Goal: Download file/media

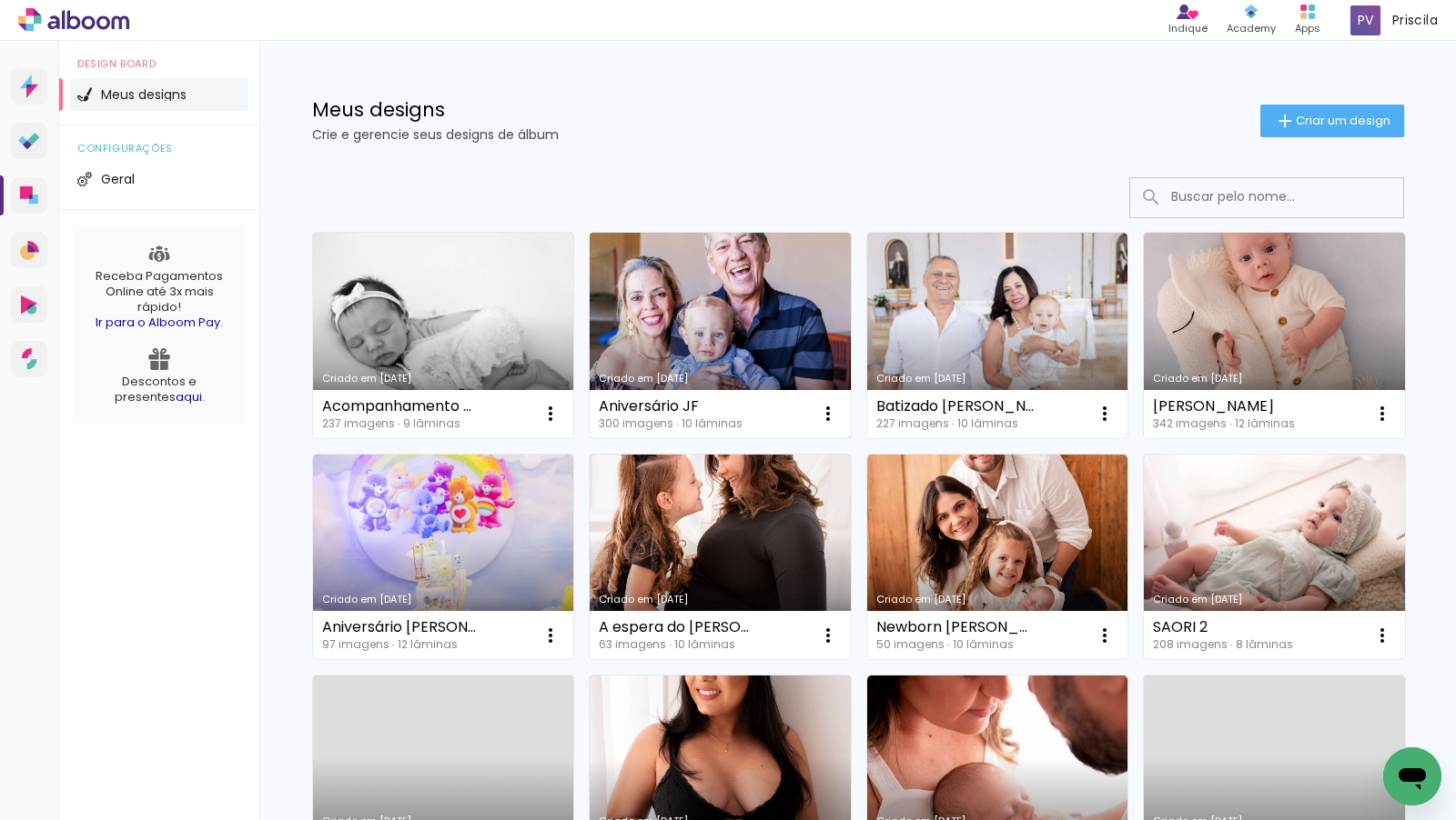
click at [685, 336] on link "Criado em [DATE]" at bounding box center [720, 335] width 261 height 205
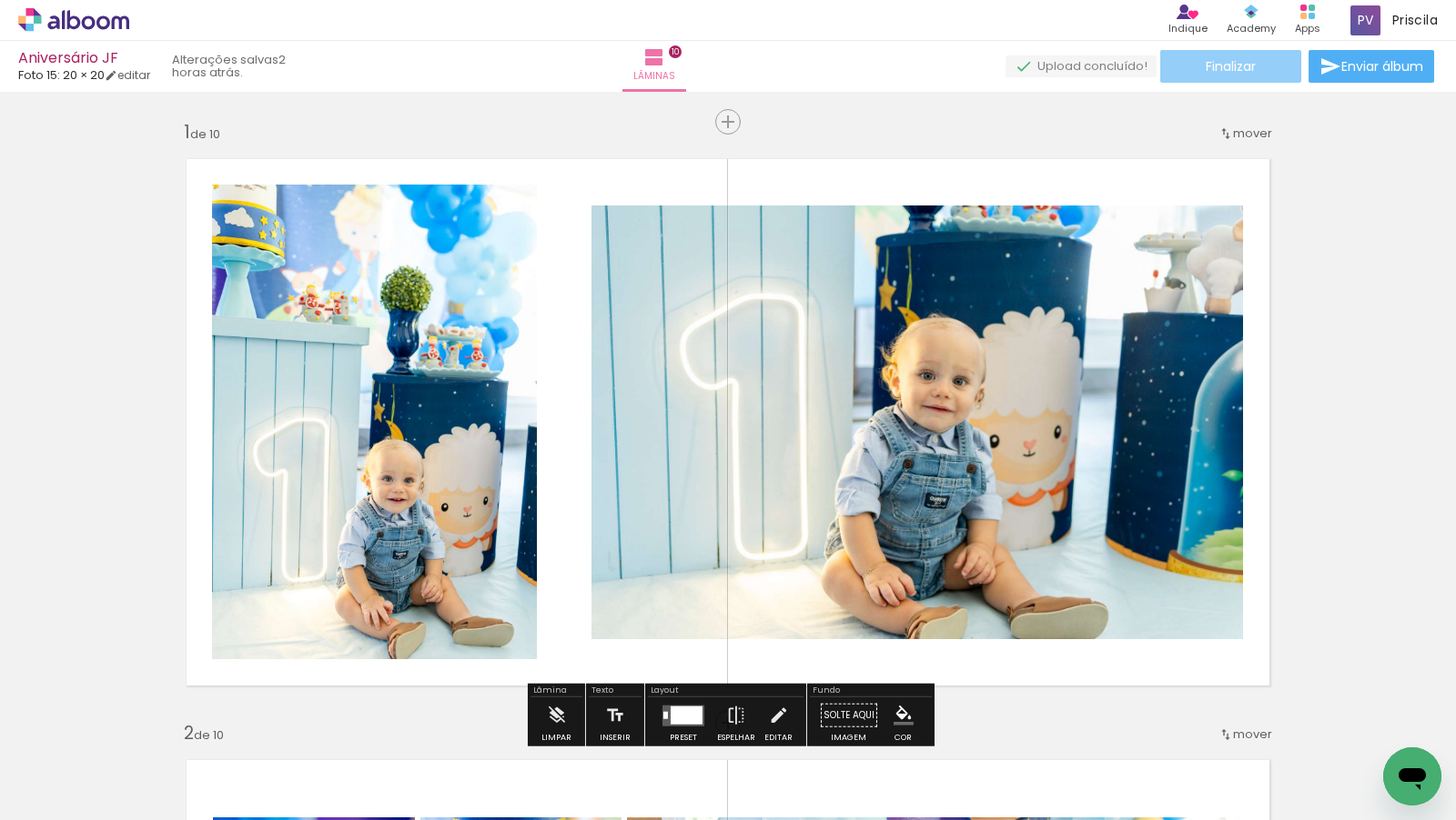
click at [1217, 67] on span "Finalizar" at bounding box center [1230, 66] width 50 height 13
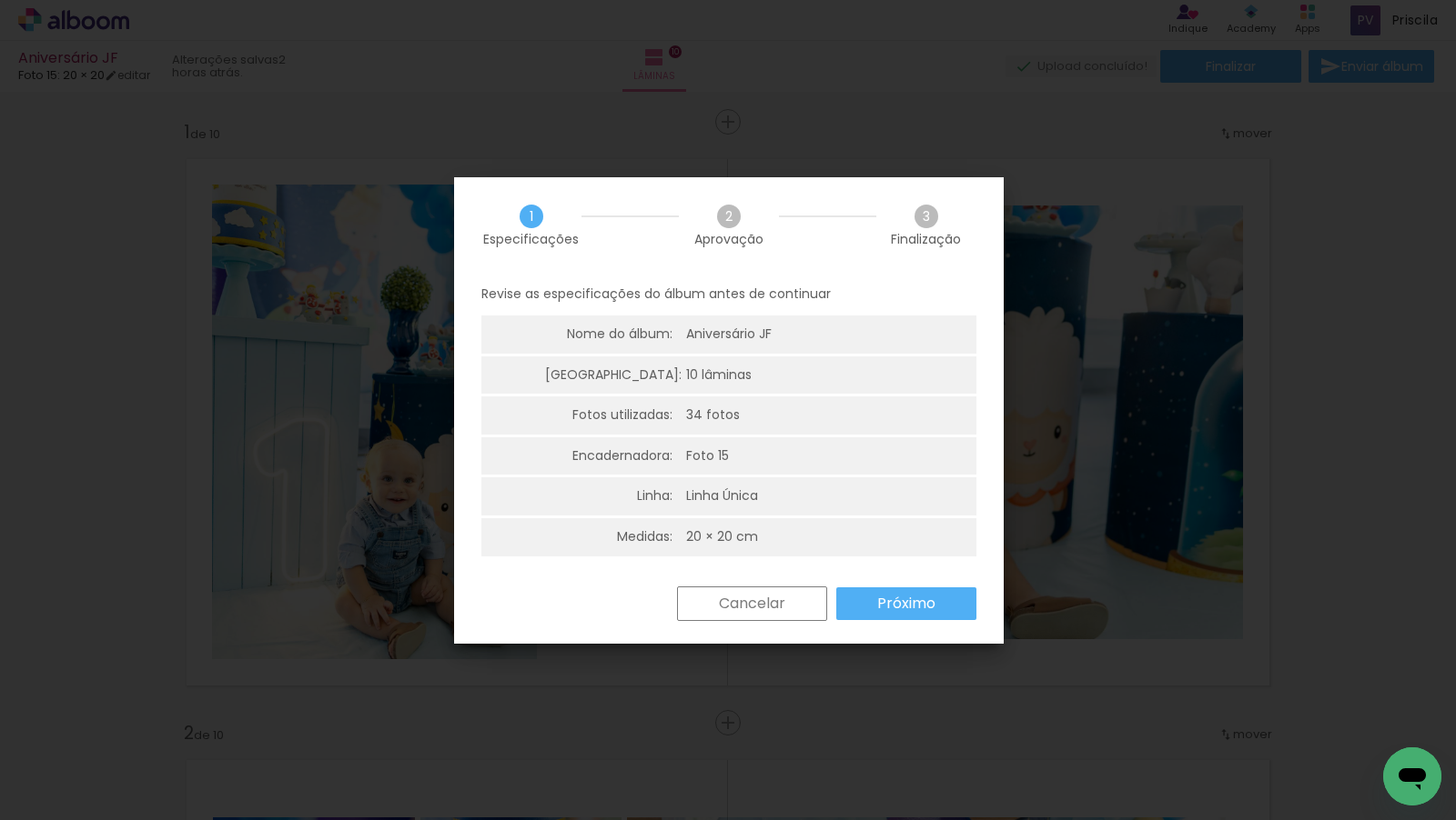
click at [874, 608] on paper-button "Próximo" at bounding box center [906, 604] width 140 height 33
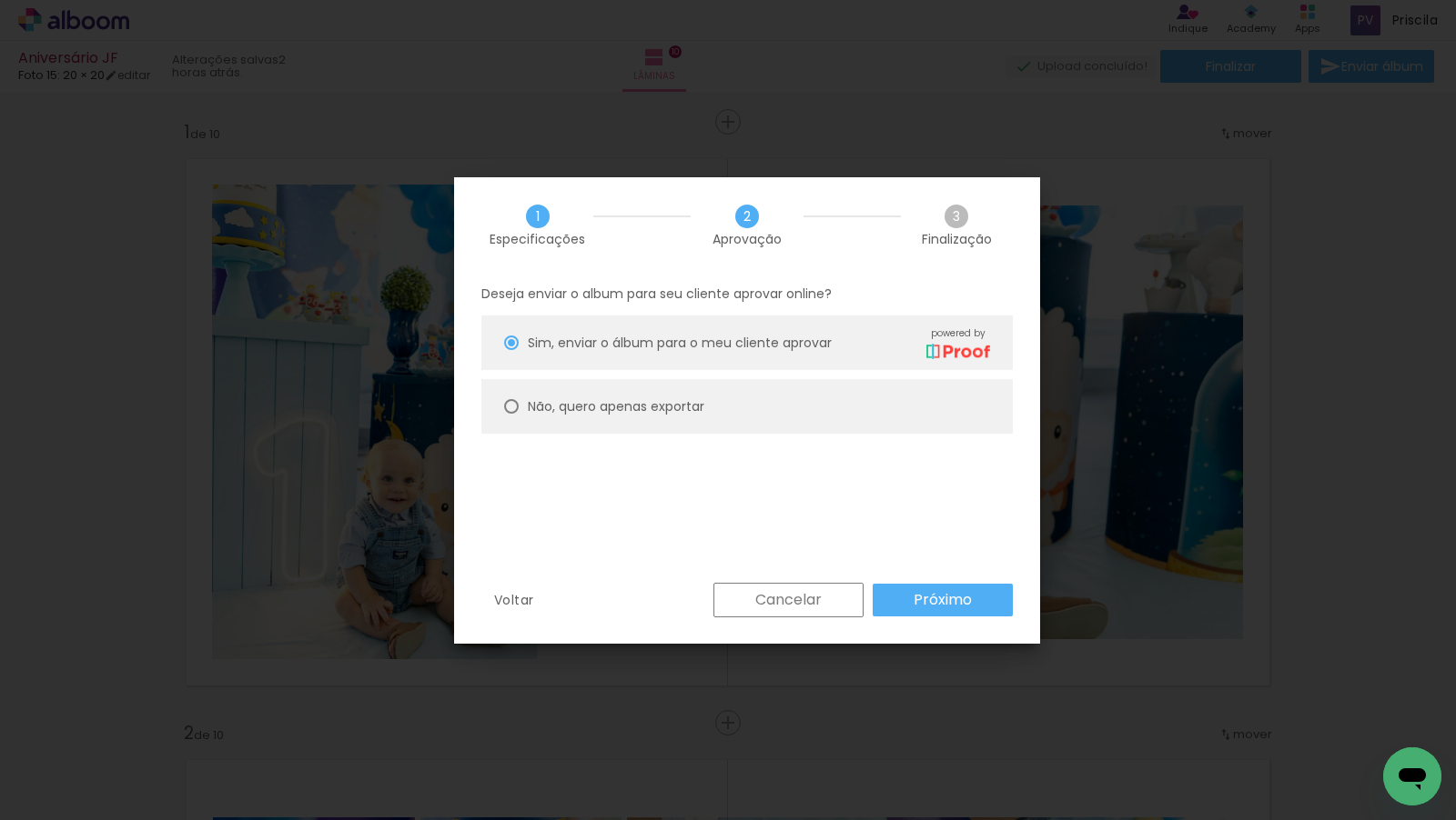
click at [711, 401] on paper-radio-button "Não, quero apenas exportar" at bounding box center [747, 407] width 531 height 54
type paper-radio-button "on"
click at [0, 0] on slot "Próximo" at bounding box center [0, 0] width 0 height 0
type input "Alta, 300 DPI"
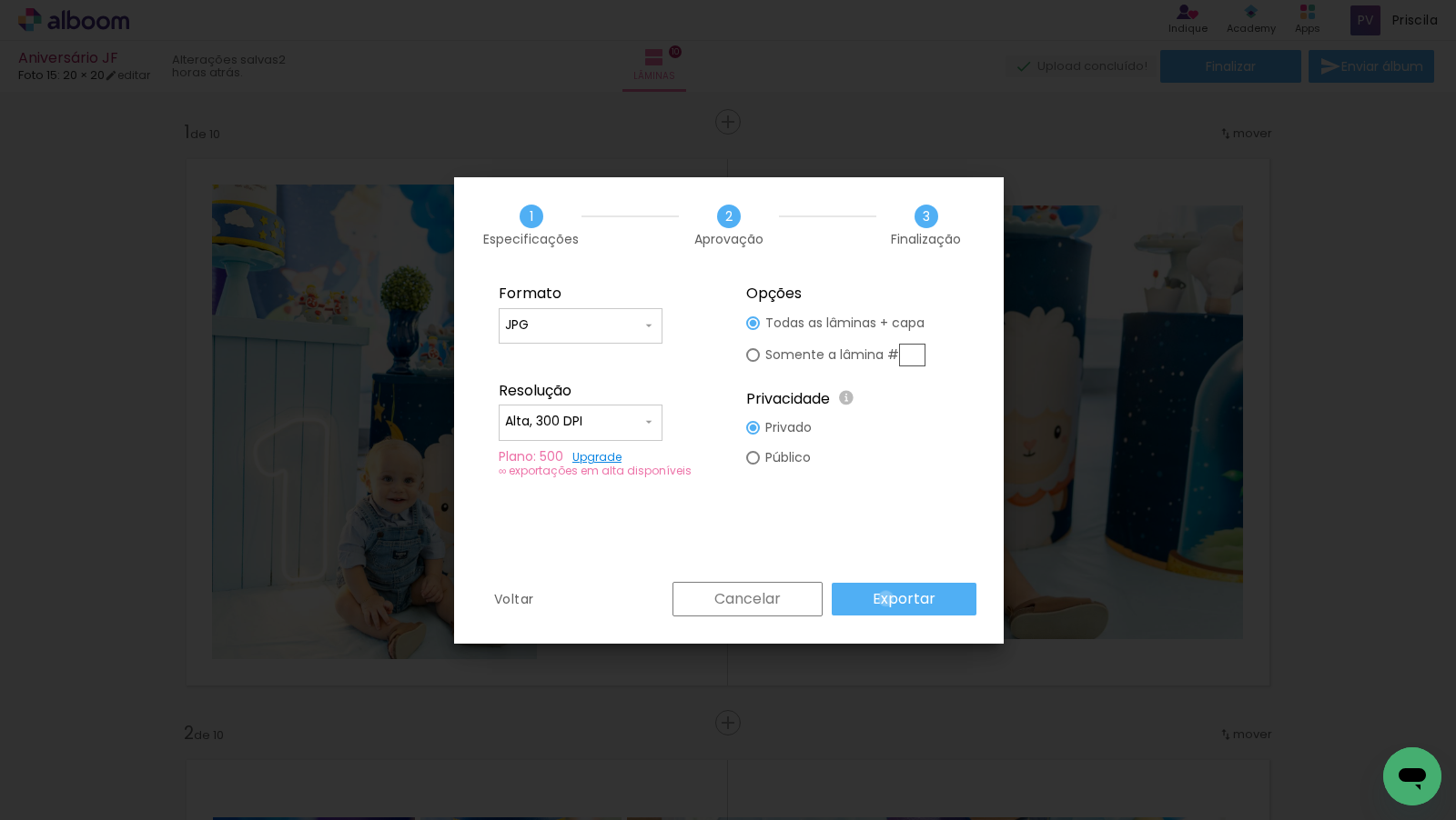
click at [0, 0] on slot "Exportar" at bounding box center [0, 0] width 0 height 0
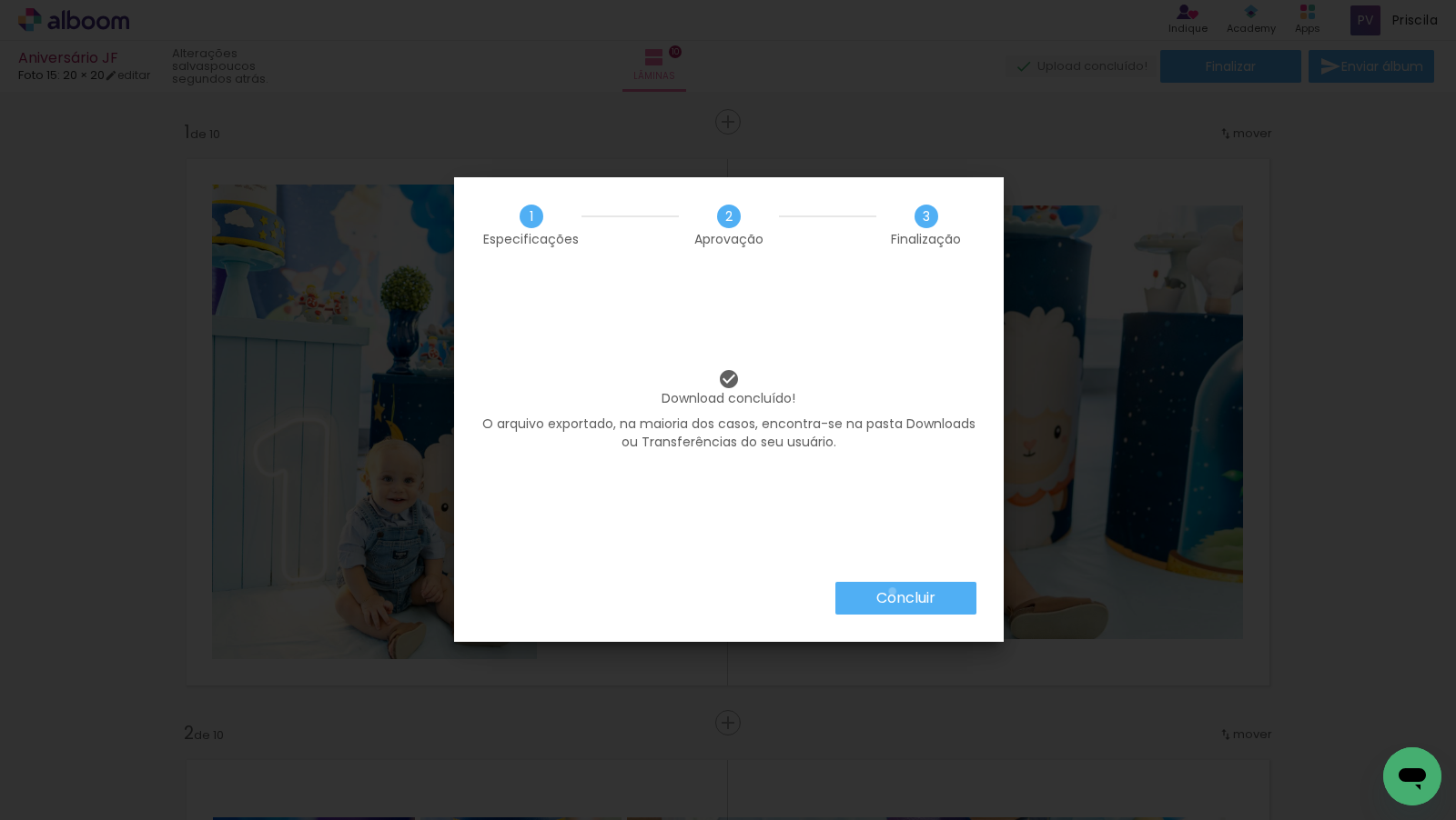
click at [0, 0] on slot "Concluir" at bounding box center [0, 0] width 0 height 0
